Goal: Task Accomplishment & Management: Manage account settings

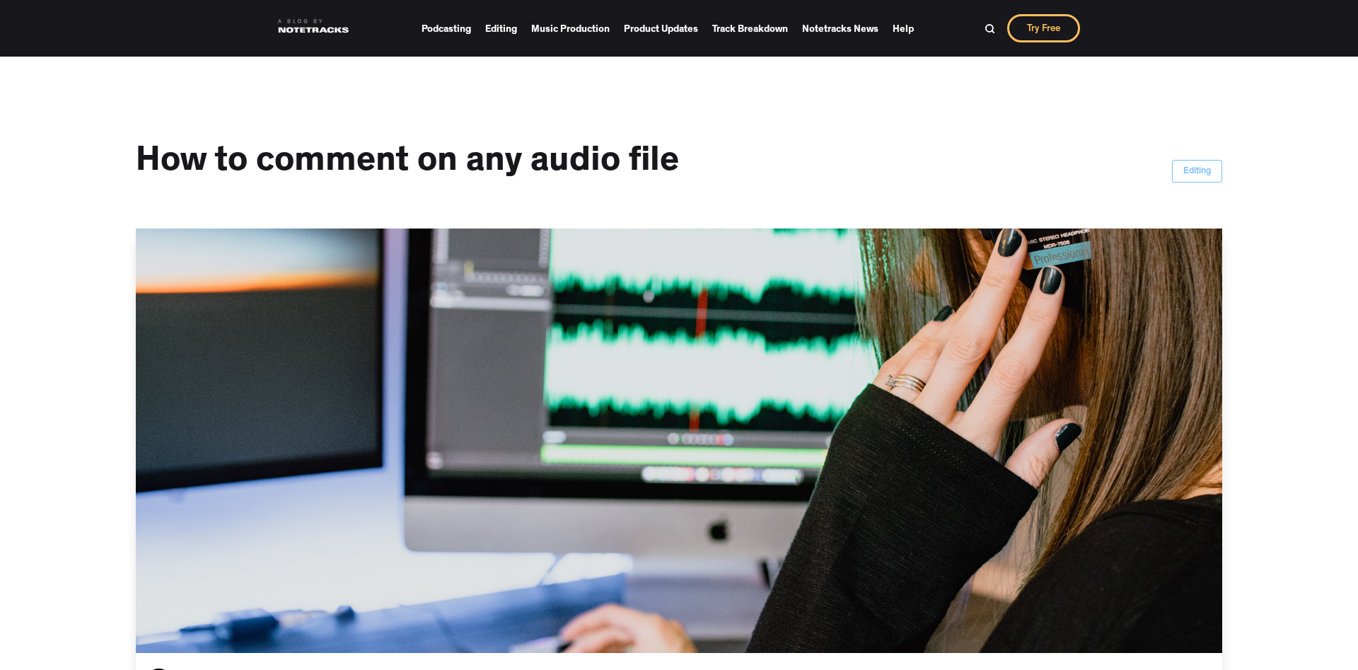
click at [1038, 32] on link "Try Free" at bounding box center [1043, 28] width 73 height 28
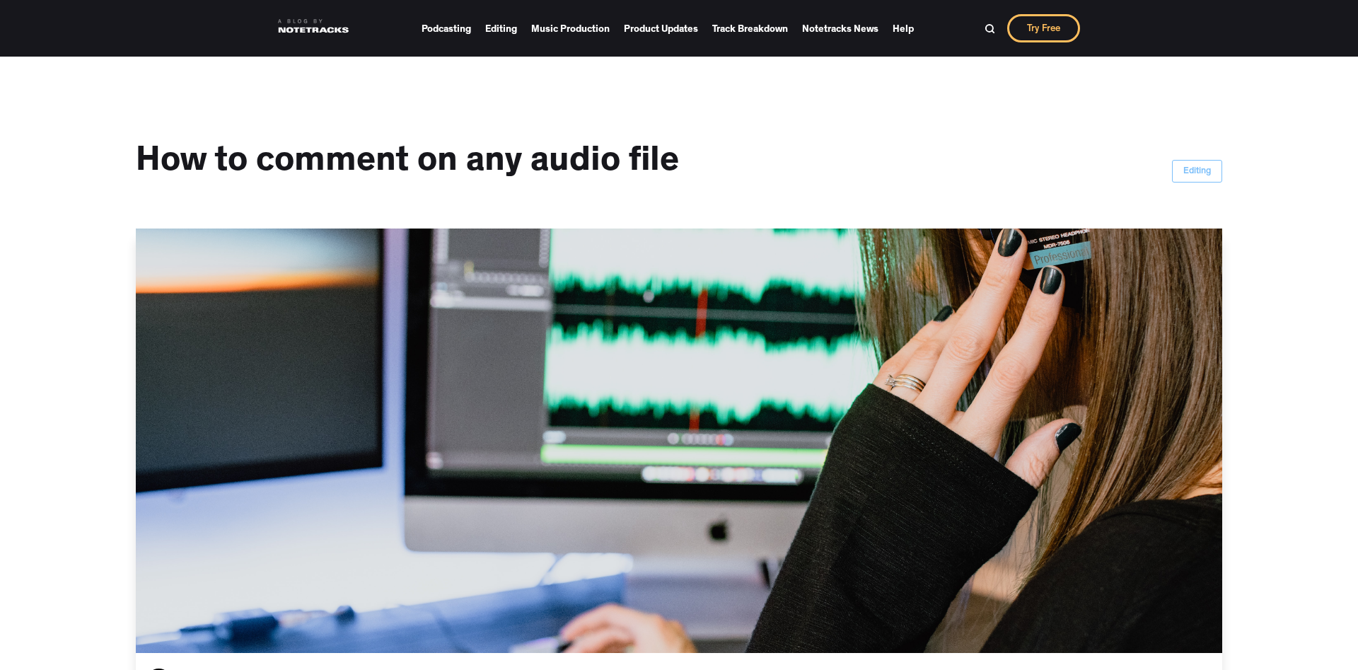
click at [298, 28] on link at bounding box center [313, 26] width 71 height 28
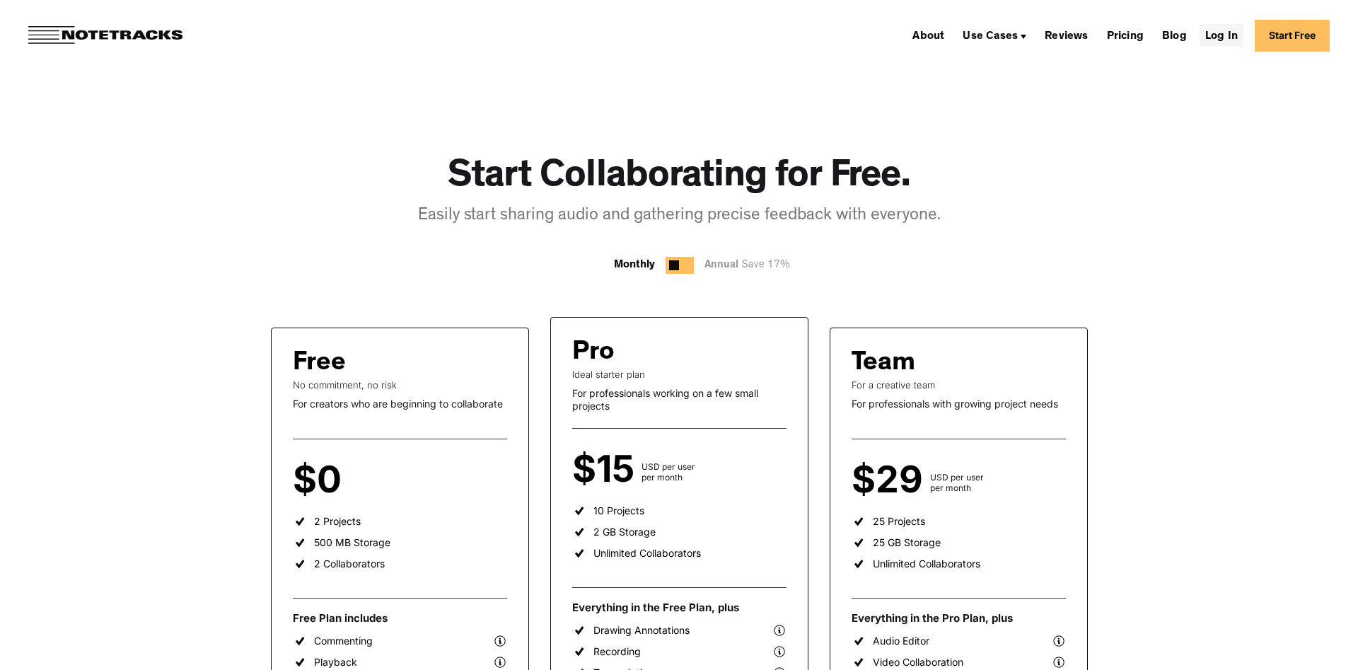
click at [1220, 35] on link "Log In" at bounding box center [1222, 35] width 44 height 23
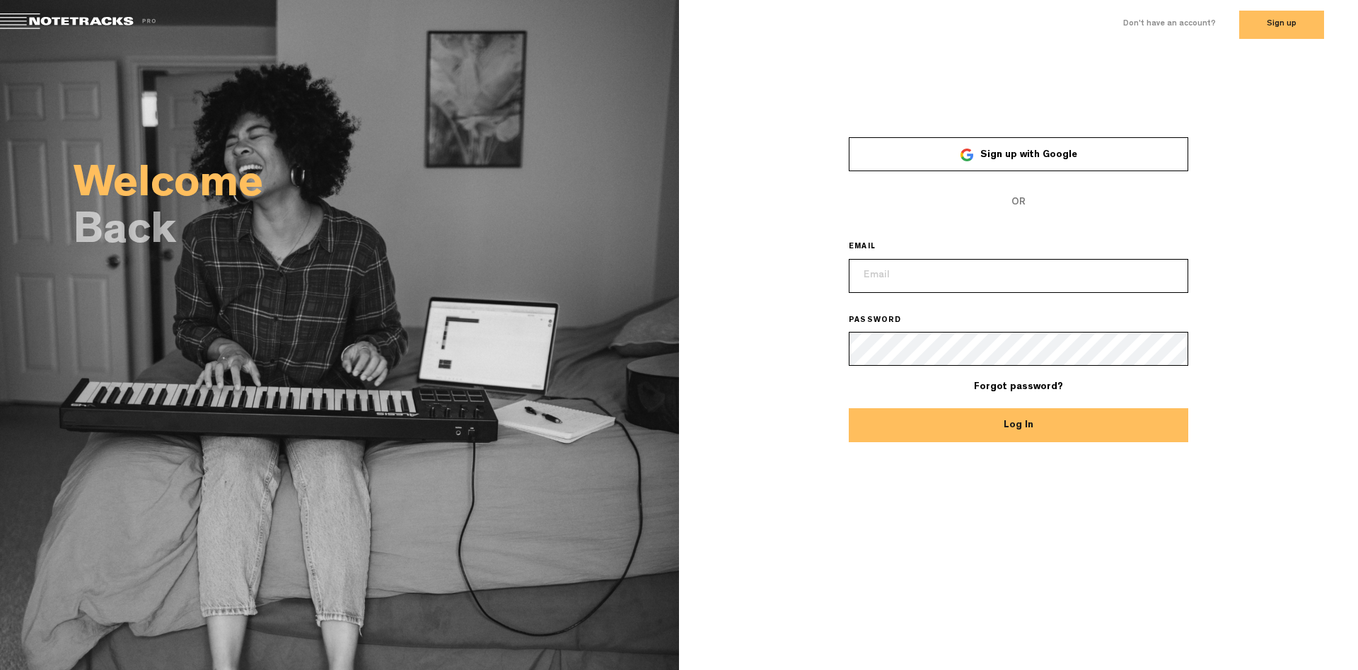
click at [1009, 435] on button "Log In" at bounding box center [1018, 425] width 339 height 34
click at [1060, 197] on span "OR" at bounding box center [1018, 202] width 339 height 34
click at [963, 271] on input "email" at bounding box center [1018, 276] width 339 height 34
type input "[EMAIL_ADDRESS][DOMAIN_NAME]"
click at [1035, 153] on span "Sign up with Google" at bounding box center [1028, 155] width 97 height 10
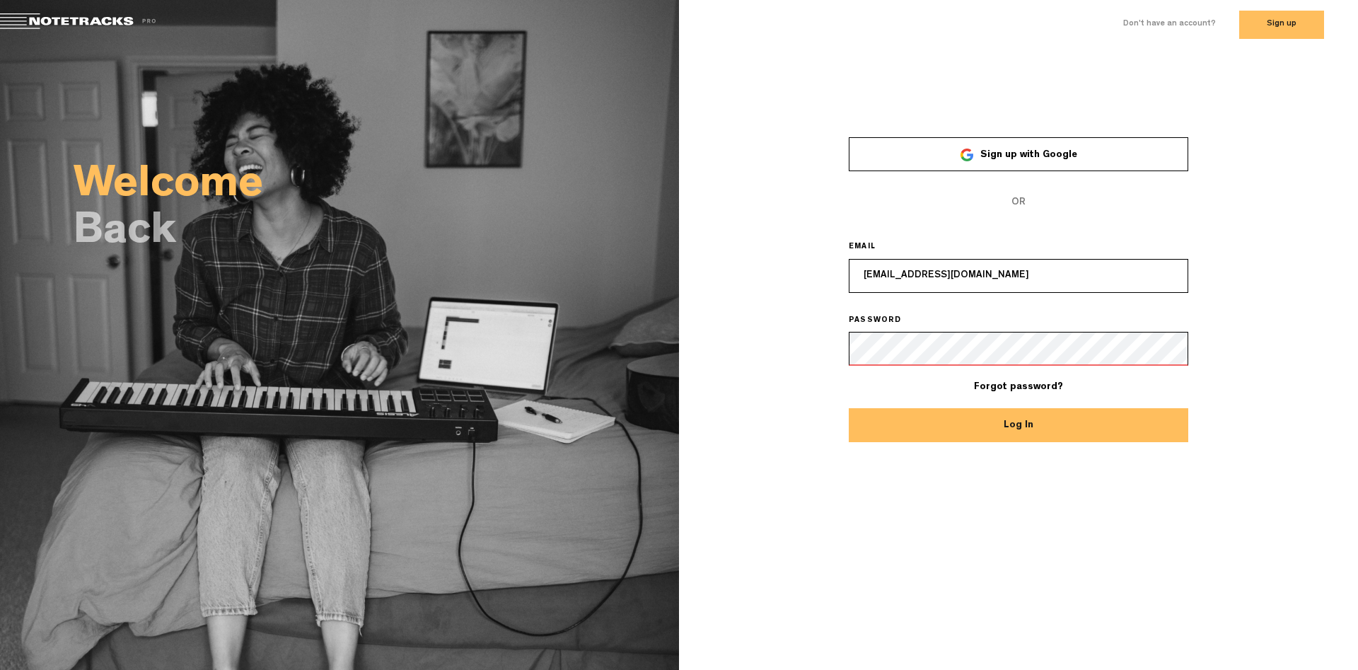
click at [1187, 80] on div "× Sign up with Google OR EMAIL giglebery@gmail.com PASSWORD Forgot password? Lo…" at bounding box center [1018, 213] width 679 height 326
click at [1016, 428] on button "Log In" at bounding box center [1018, 425] width 339 height 34
drag, startPoint x: 676, startPoint y: 319, endPoint x: 646, endPoint y: 266, distance: 60.8
click at [677, 319] on div "Welcome Back" at bounding box center [339, 213] width 679 height 326
click at [31, 17] on link at bounding box center [85, 23] width 170 height 20
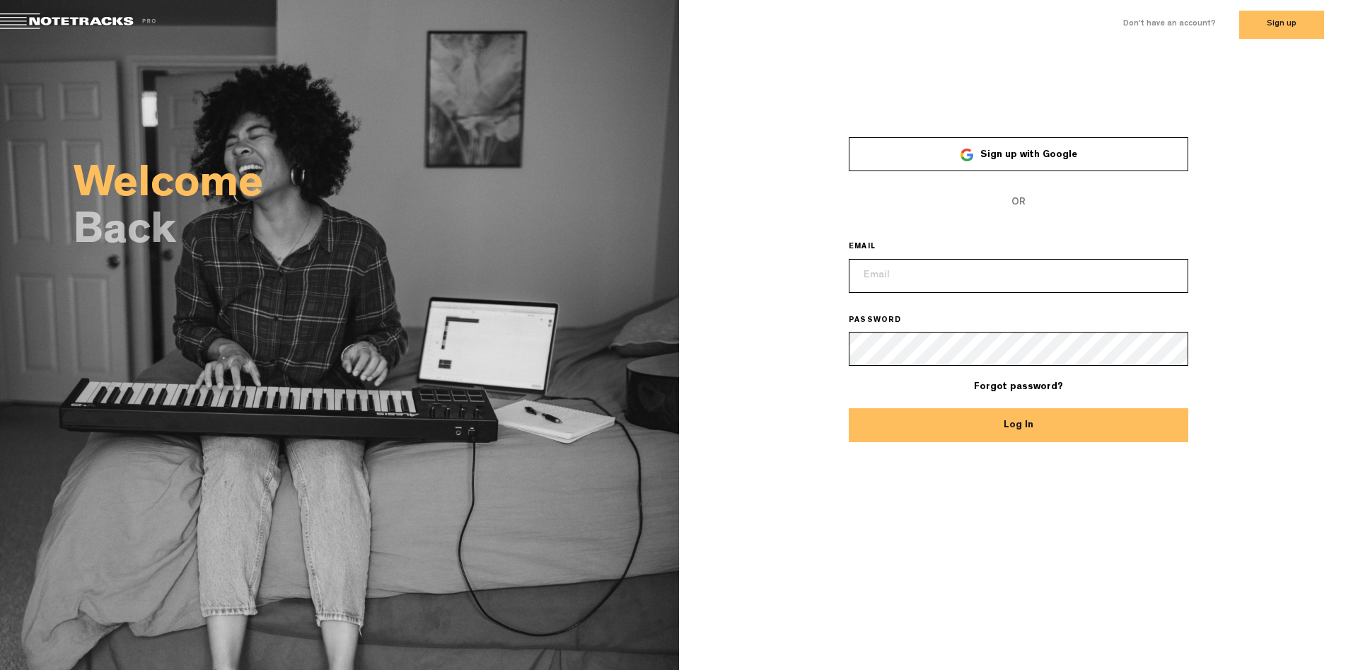
click at [1021, 158] on span "Sign up with Google" at bounding box center [1028, 155] width 97 height 10
click at [35, 18] on link at bounding box center [85, 23] width 170 height 20
click at [600, 187] on h2 "Welcome" at bounding box center [376, 187] width 605 height 40
click at [982, 419] on button "Log In" at bounding box center [1018, 425] width 339 height 34
type input "[EMAIL_ADDRESS][DOMAIN_NAME]"
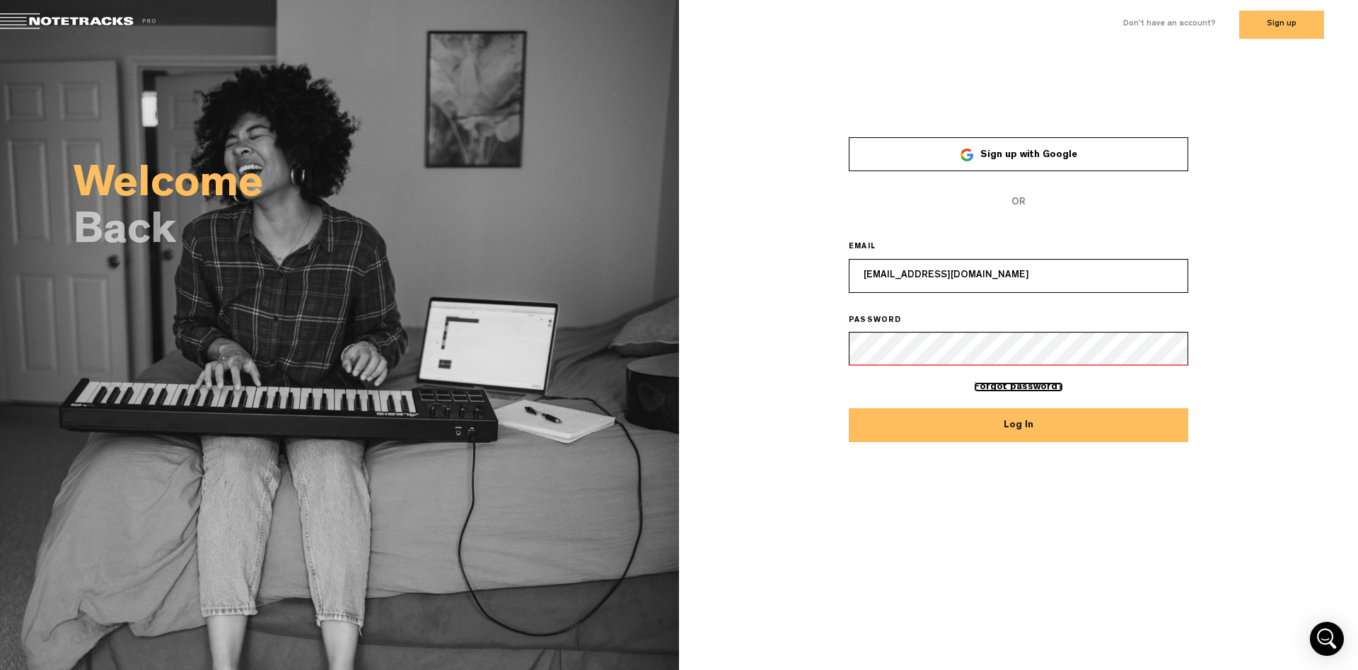
click at [999, 389] on link "Forgot password?" at bounding box center [1018, 387] width 89 height 10
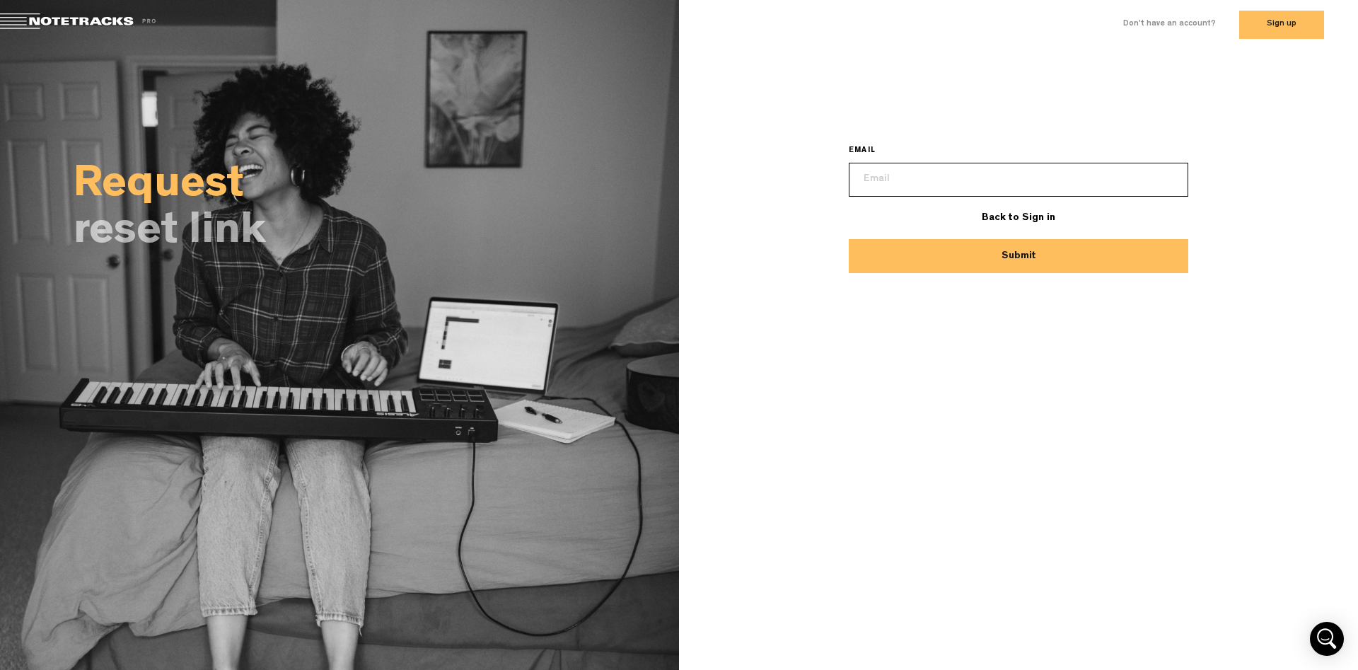
click at [899, 178] on input "email" at bounding box center [1018, 180] width 339 height 34
type input "[EMAIL_ADDRESS][DOMAIN_NAME]"
click at [987, 255] on button "Submit" at bounding box center [1018, 256] width 339 height 34
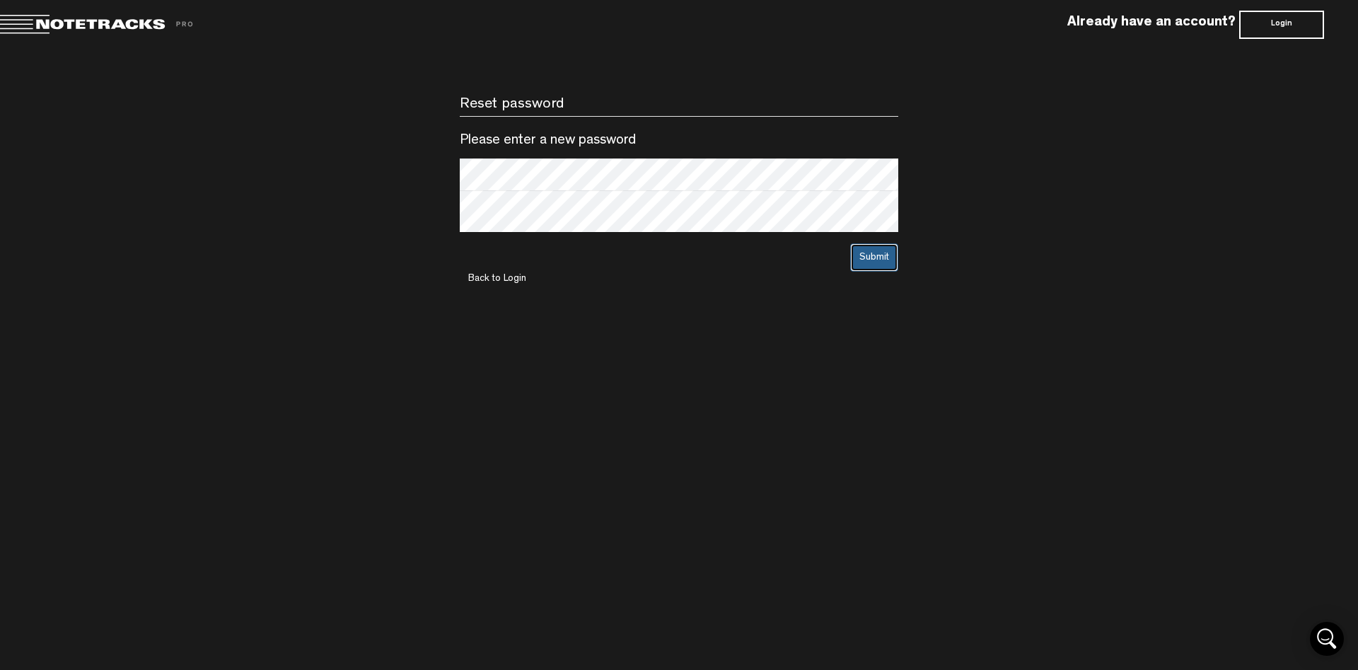
click at [862, 265] on button "Submit" at bounding box center [874, 257] width 48 height 28
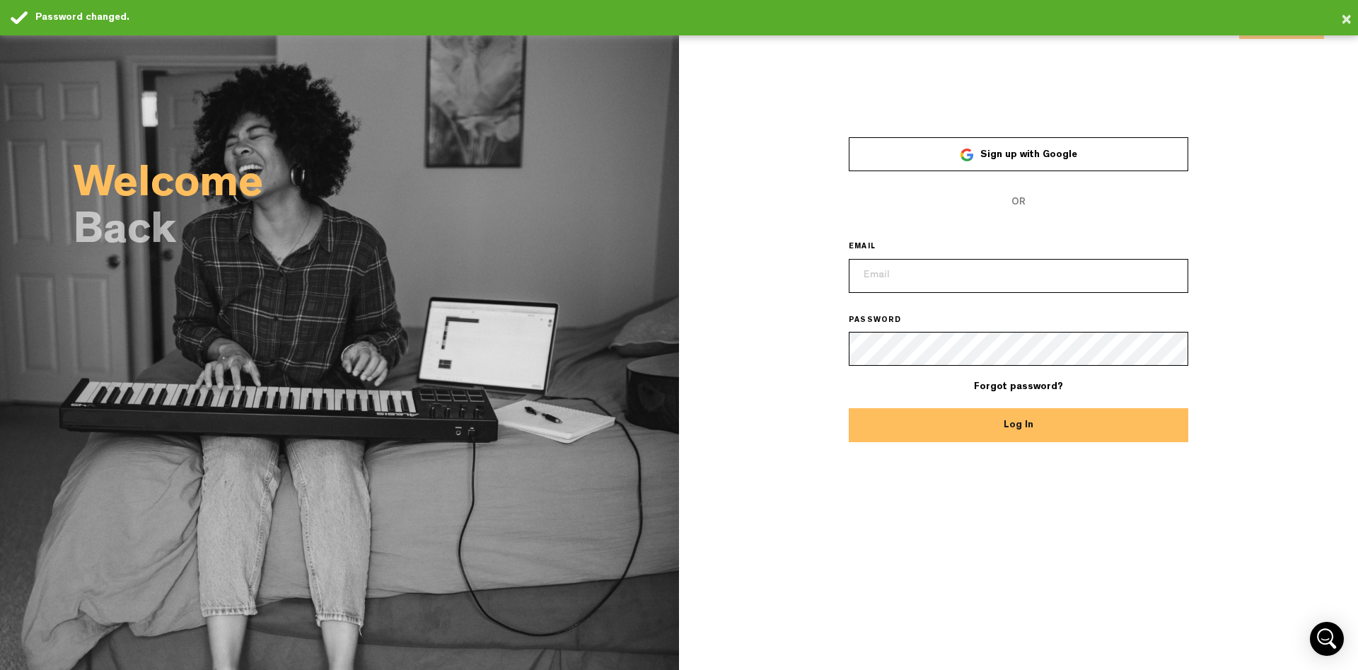
click at [905, 276] on input "email" at bounding box center [1018, 276] width 339 height 34
click at [912, 280] on input "email" at bounding box center [1018, 276] width 339 height 34
click at [923, 224] on form "Sign up with Google OR EMAIL PASSWORD Forgot password? Log In" at bounding box center [1018, 290] width 339 height 306
click at [912, 267] on input "email" at bounding box center [1018, 276] width 339 height 34
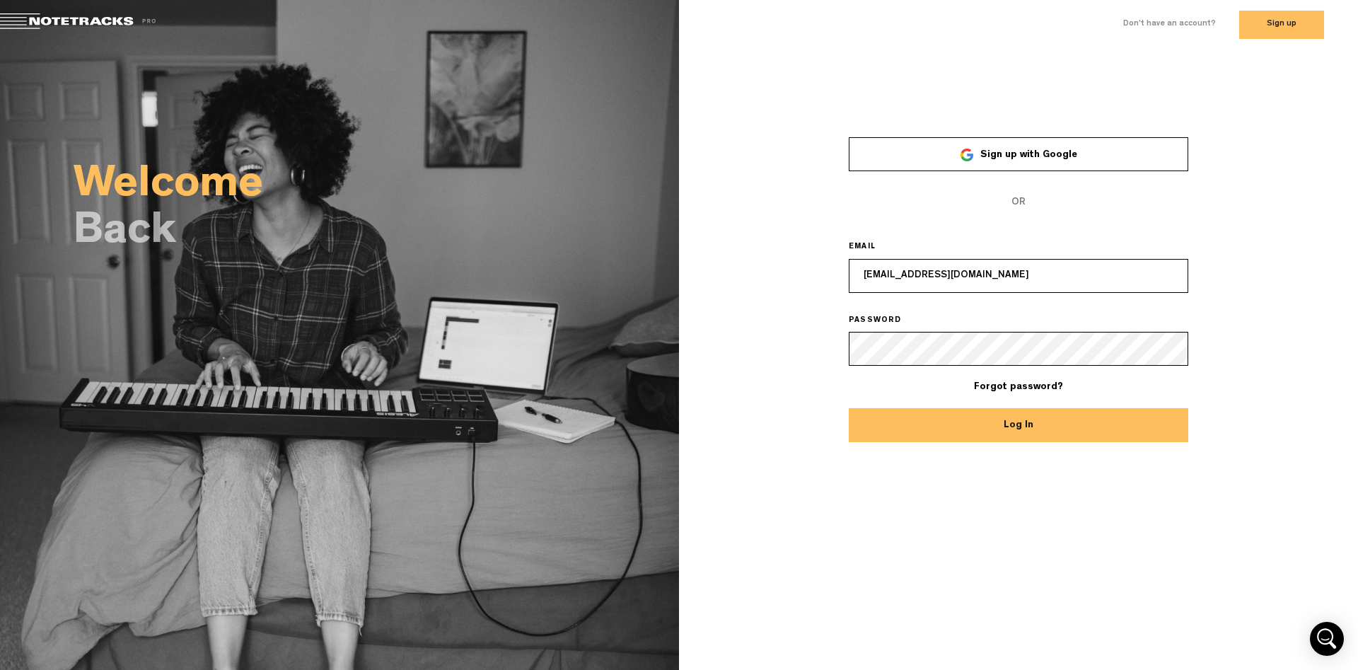
type input "[EMAIL_ADDRESS][DOMAIN_NAME]"
click at [849, 408] on button "Log In" at bounding box center [1018, 425] width 339 height 34
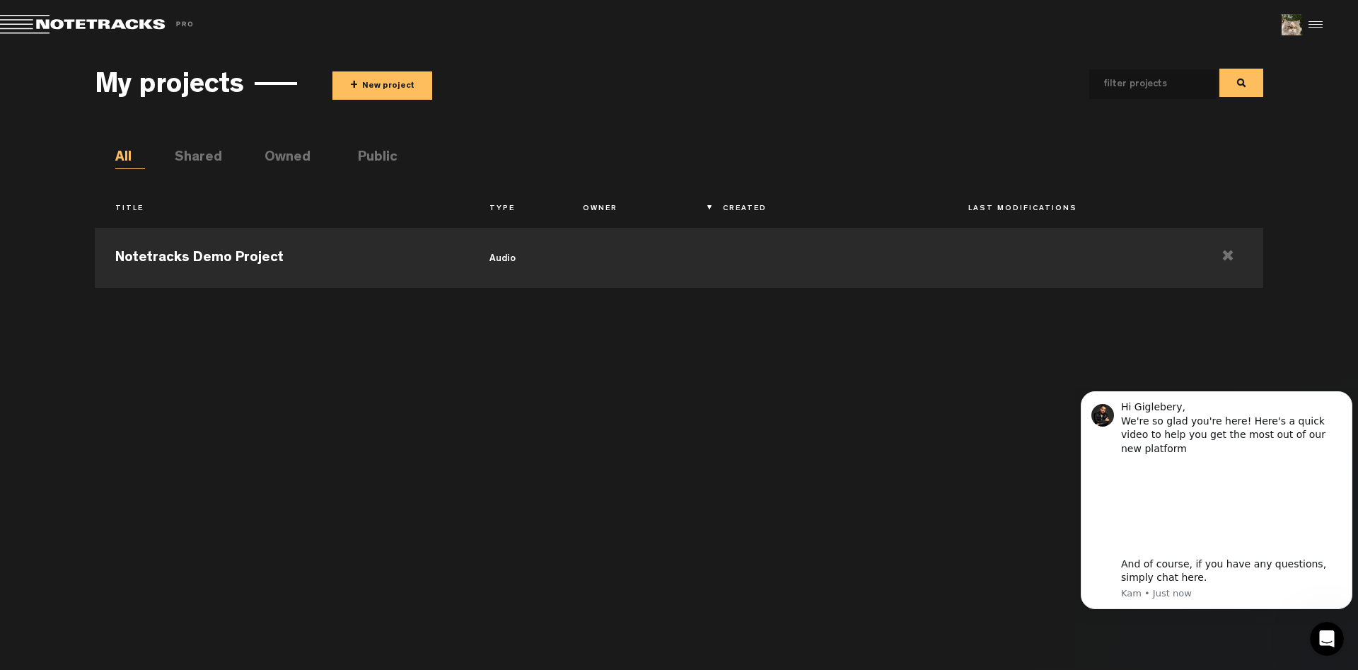
click at [204, 156] on li "Shared" at bounding box center [190, 158] width 30 height 21
click at [378, 87] on button "+ New project" at bounding box center [382, 85] width 100 height 28
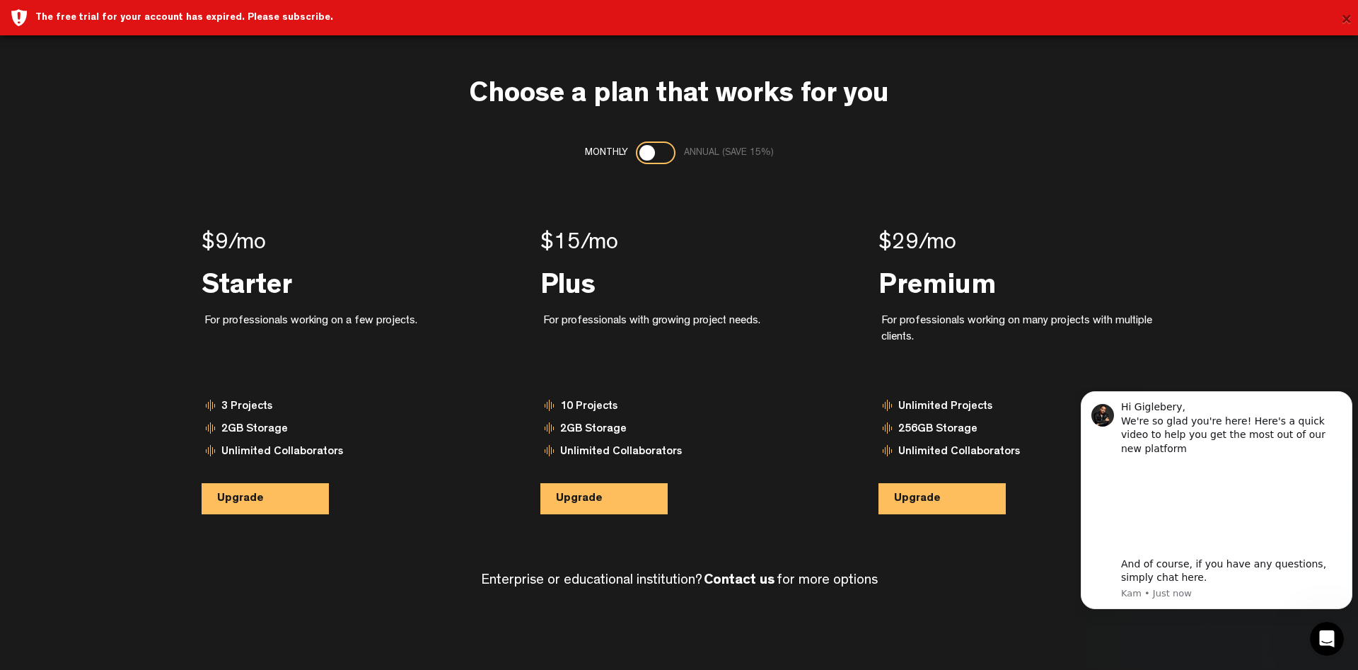
click at [1344, 21] on button "×" at bounding box center [1346, 20] width 11 height 28
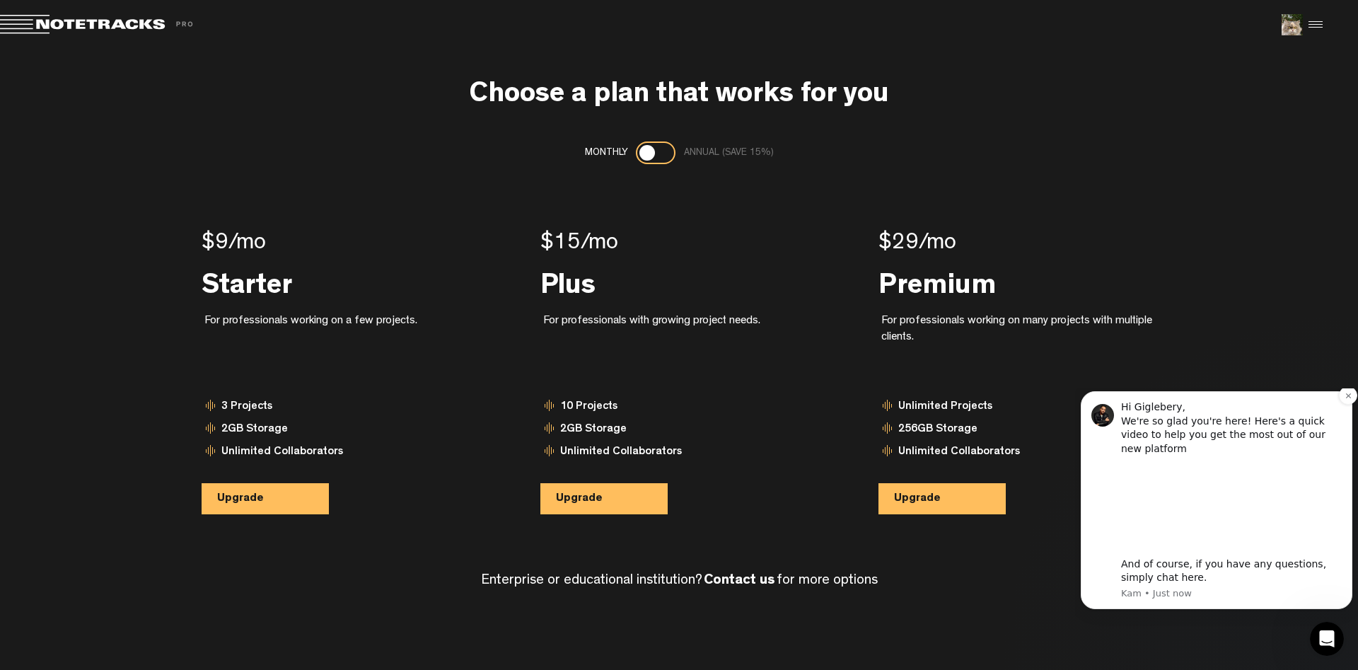
click at [1166, 596] on p "Kam • Just now" at bounding box center [1231, 593] width 221 height 13
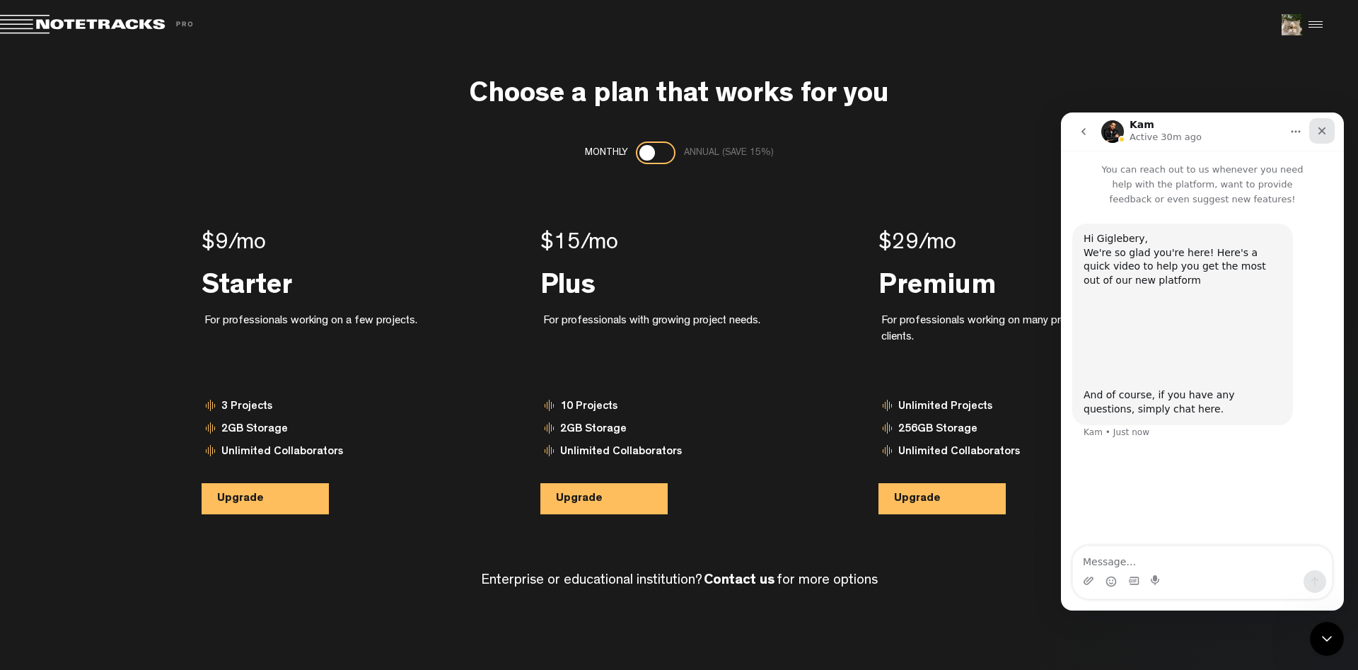
click at [1320, 126] on icon "Close" at bounding box center [1321, 130] width 11 height 11
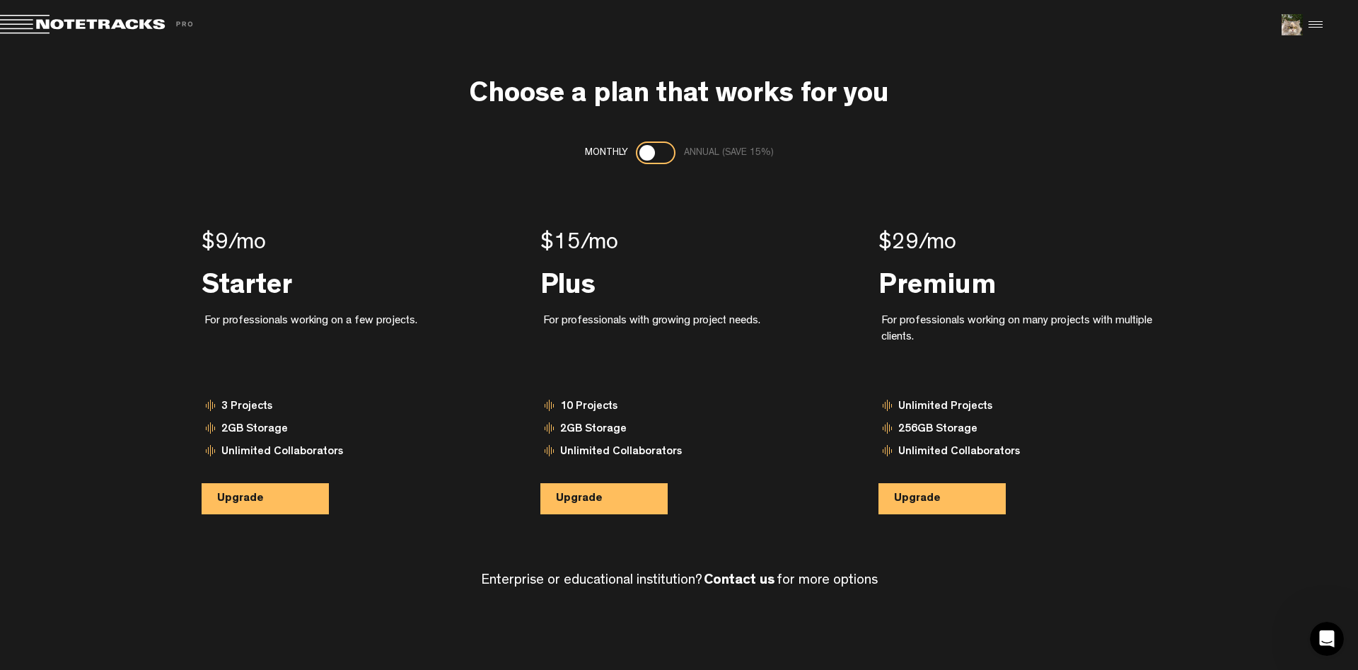
click at [1310, 24] on div at bounding box center [1313, 24] width 21 height 21
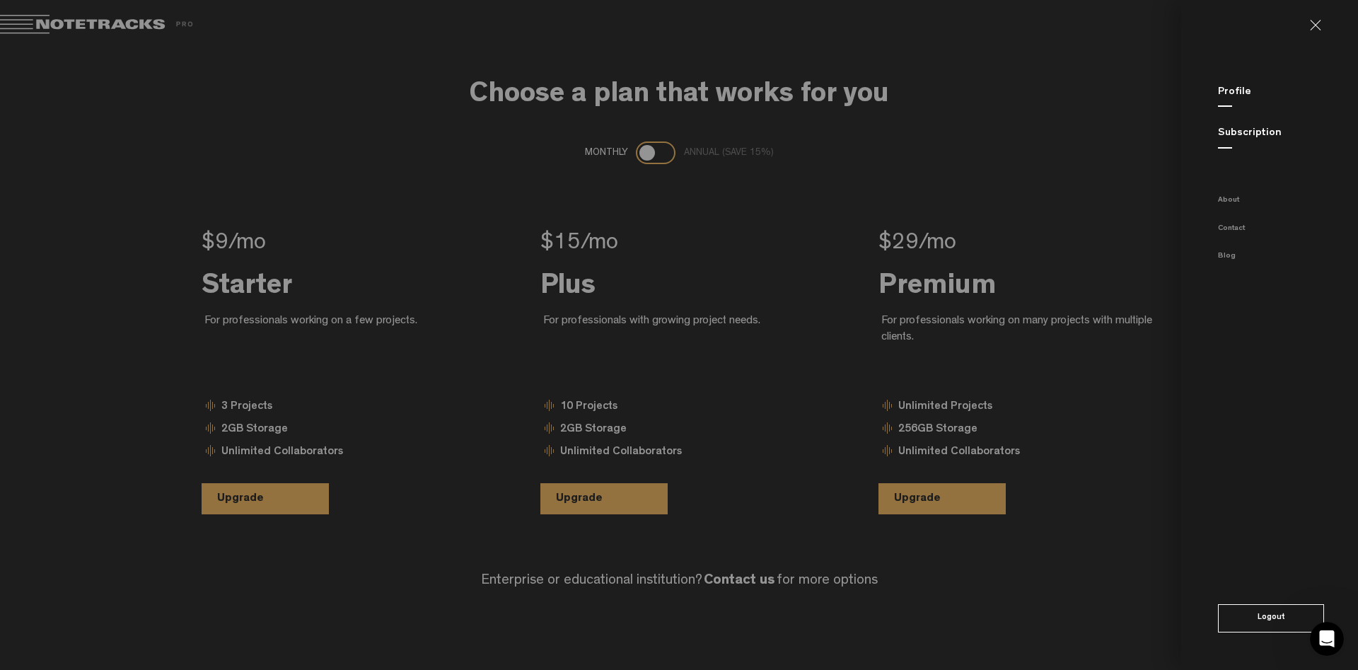
click at [978, 139] on md-backdrop at bounding box center [679, 335] width 1358 height 670
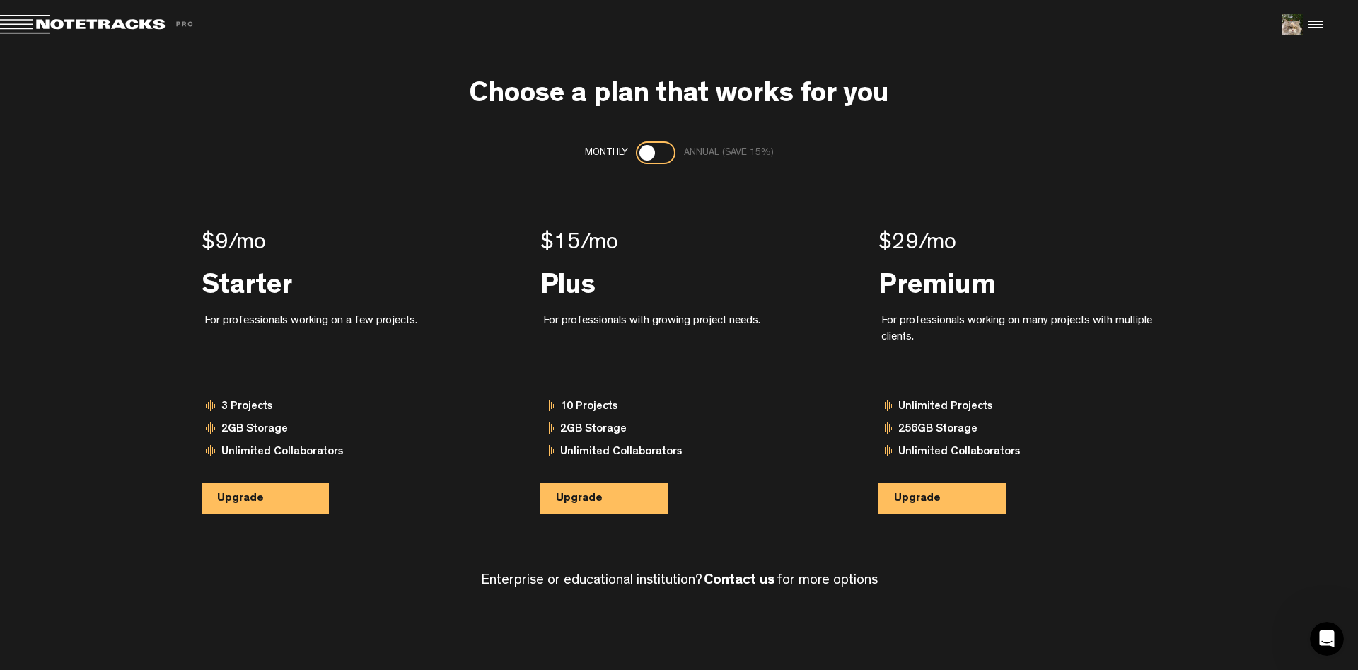
click at [95, 23] on span at bounding box center [99, 25] width 198 height 20
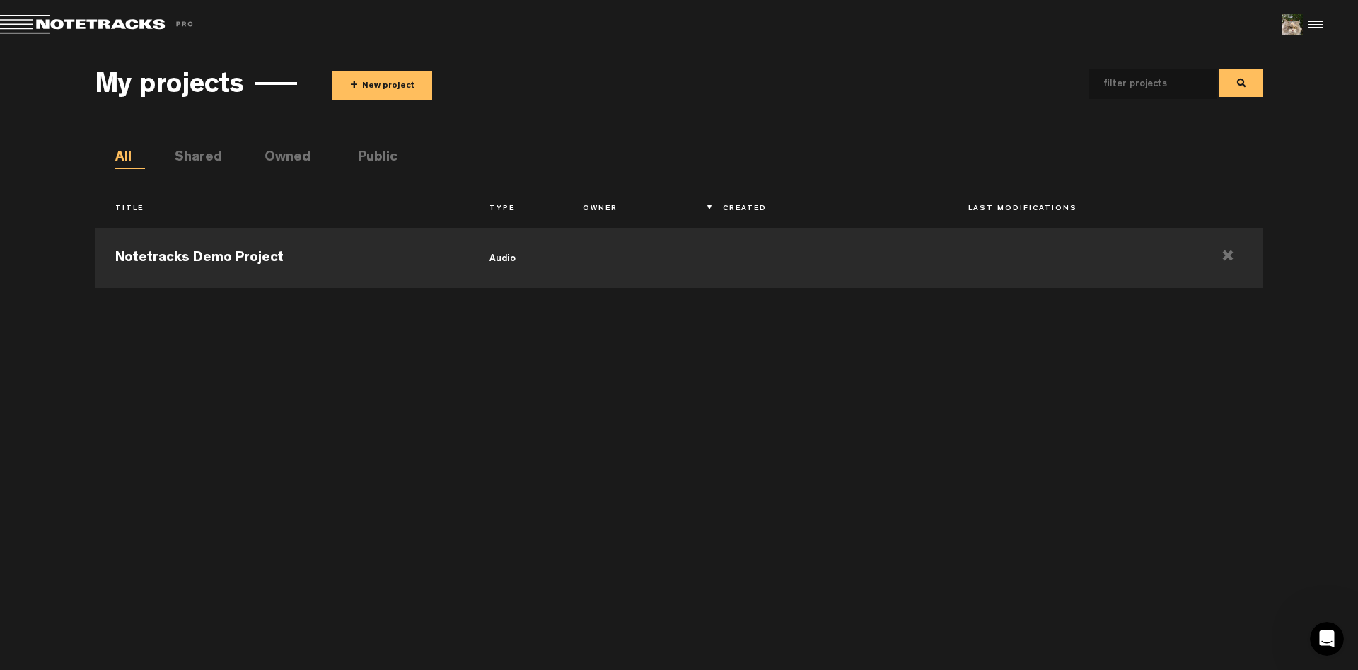
click at [1321, 21] on div at bounding box center [1313, 24] width 21 height 21
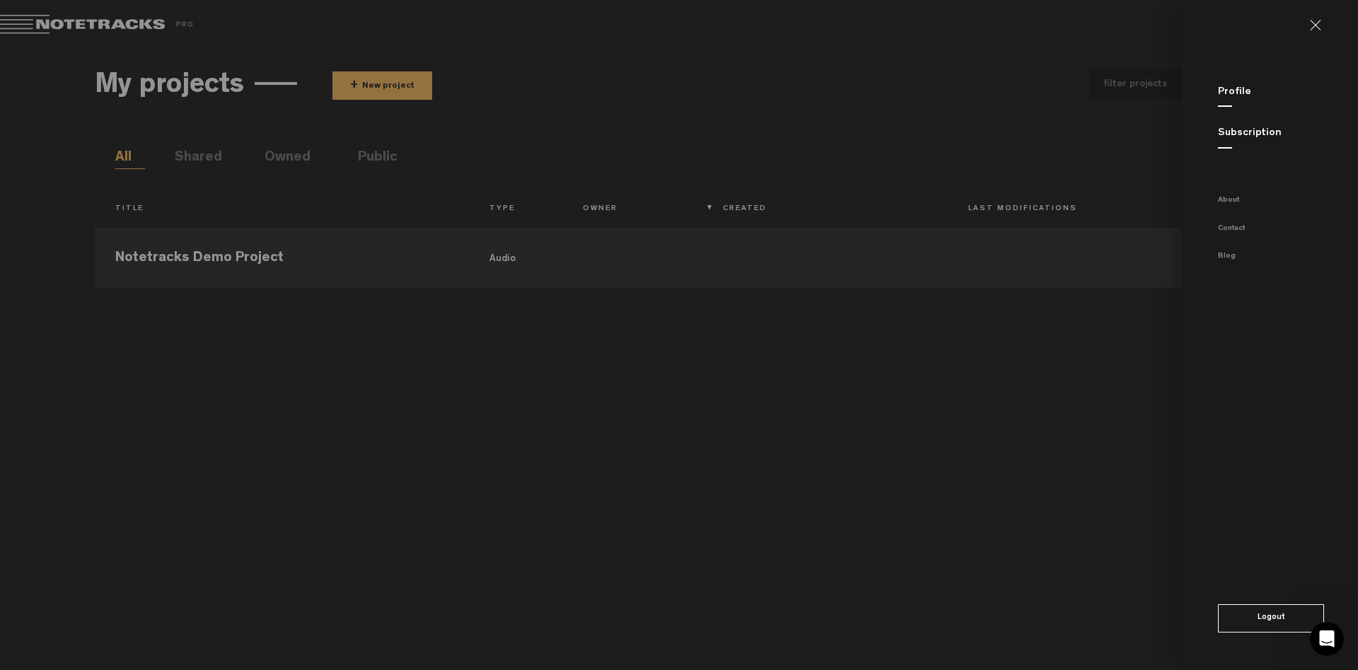
click at [1273, 622] on button "Logout" at bounding box center [1271, 618] width 106 height 28
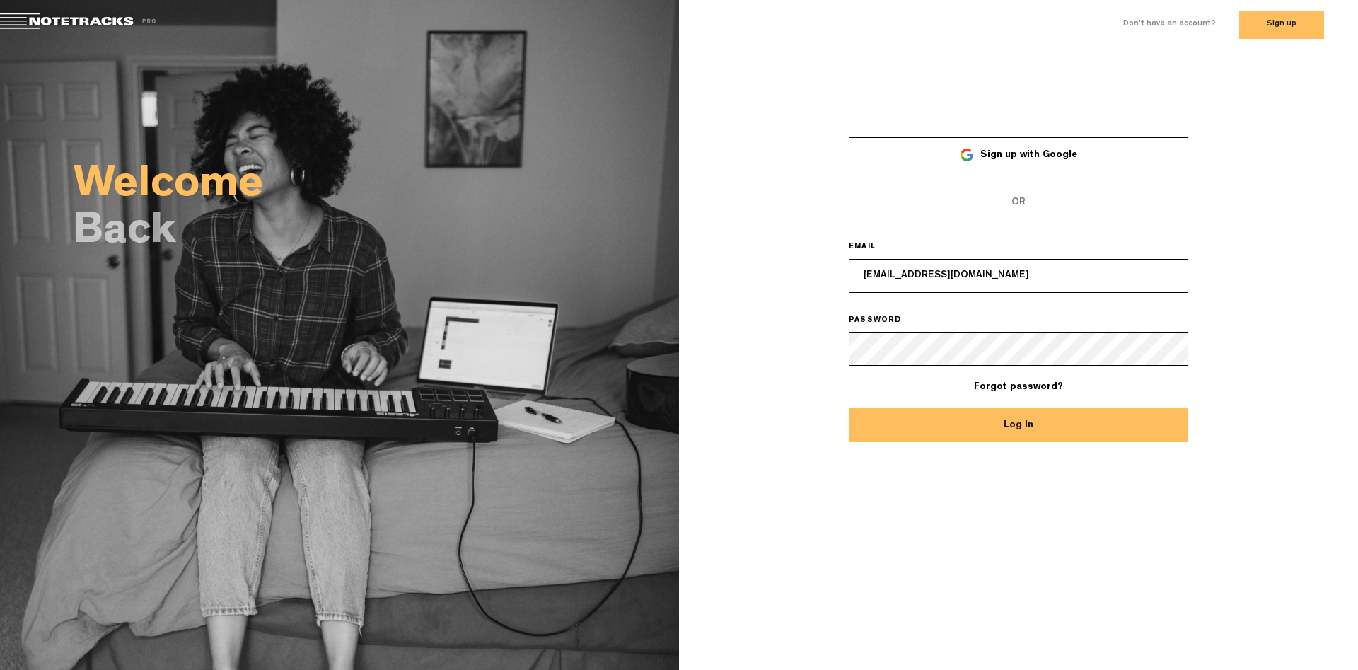
click at [1008, 151] on span "Sign up with Google" at bounding box center [1028, 155] width 97 height 10
